Goal: Navigation & Orientation: Find specific page/section

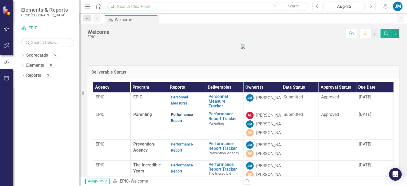
click at [176, 123] on link "Performance Report" at bounding box center [182, 118] width 22 height 10
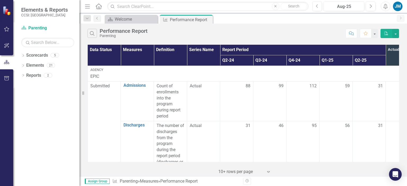
click at [400, 4] on div "JM" at bounding box center [398, 7] width 10 height 10
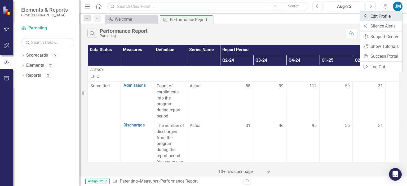
click at [368, 15] on link "User Edit Profile" at bounding box center [382, 16] width 42 height 10
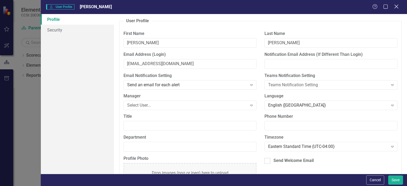
click at [396, 5] on icon "Close" at bounding box center [396, 6] width 7 height 5
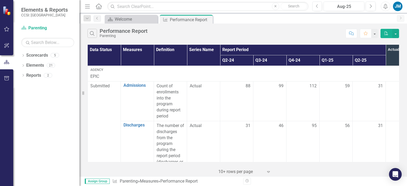
click at [87, 5] on icon "Menu" at bounding box center [87, 6] width 7 height 6
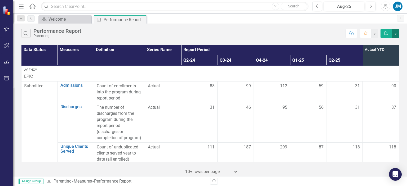
click at [396, 32] on button "button" at bounding box center [395, 33] width 7 height 9
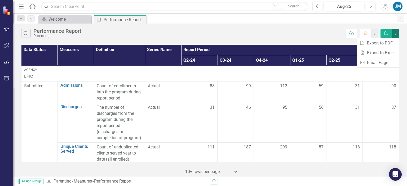
click at [309, 35] on div "Search Performance Report Parenting" at bounding box center [182, 33] width 322 height 9
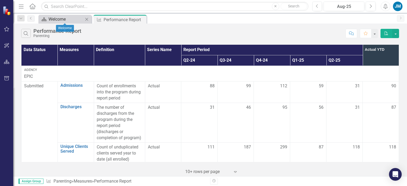
click at [57, 18] on div "Welcome" at bounding box center [66, 19] width 35 height 7
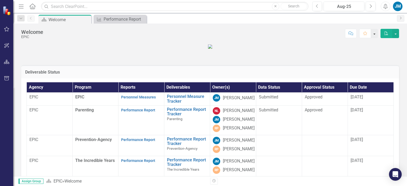
click at [374, 33] on button "button" at bounding box center [374, 33] width 7 height 9
click at [396, 33] on button "button" at bounding box center [395, 33] width 7 height 9
click at [401, 17] on icon "Next" at bounding box center [401, 17] width 4 height 3
click at [21, 5] on icon "Menu" at bounding box center [21, 6] width 7 height 6
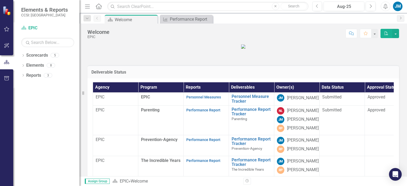
click at [98, 6] on icon "Home" at bounding box center [98, 6] width 7 height 6
